Goal: Information Seeking & Learning: Learn about a topic

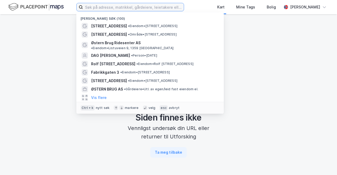
click at [136, 6] on input at bounding box center [133, 7] width 101 height 8
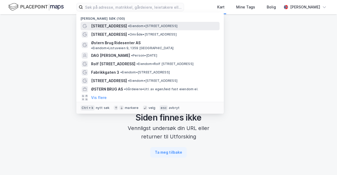
click at [122, 29] on div "[STREET_ADDRESS] • Eiendom • [STREET_ADDRESS]" at bounding box center [154, 26] width 127 height 6
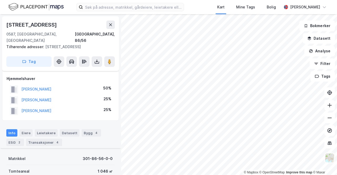
scroll to position [133, 0]
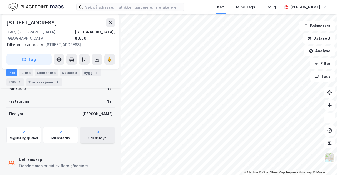
click at [96, 136] on div "Saksinnsyn" at bounding box center [97, 138] width 18 height 4
